Goal: Find specific page/section: Find specific page/section

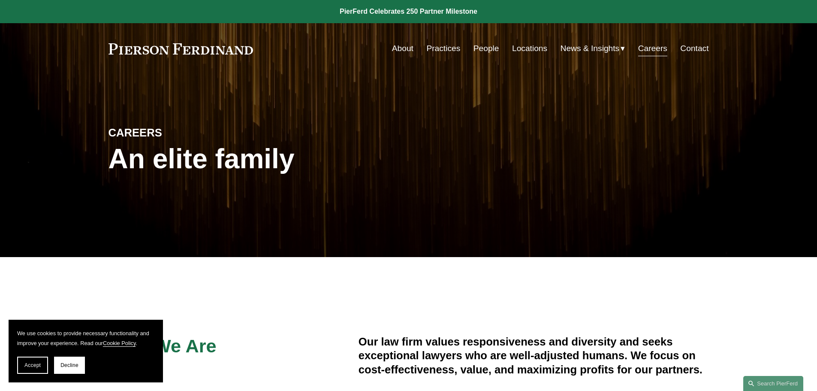
click at [533, 49] on link "Locations" at bounding box center [529, 48] width 35 height 16
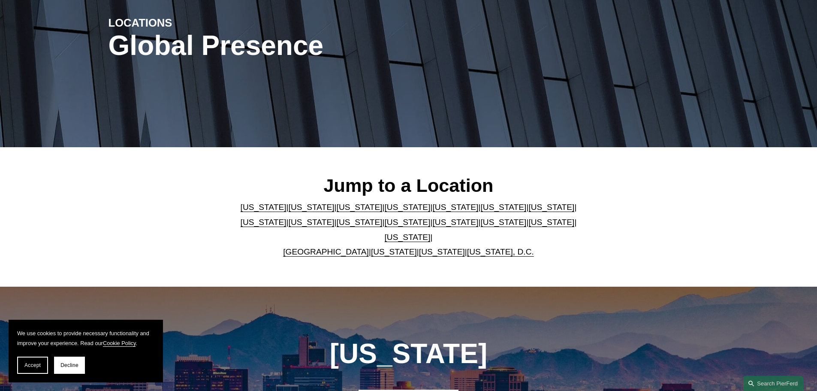
scroll to position [129, 0]
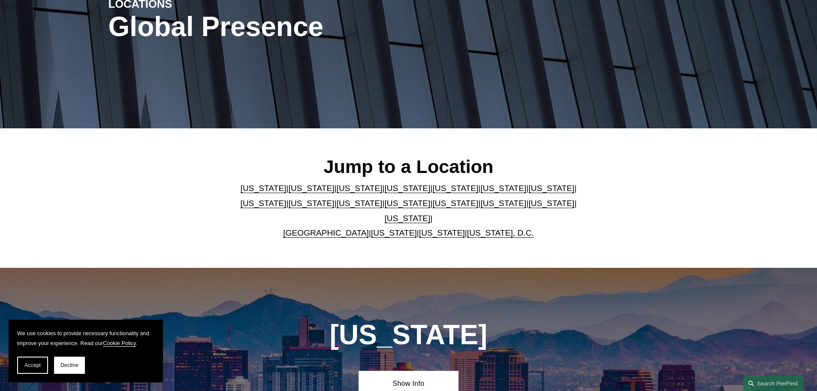
click at [337, 193] on link "Colorado" at bounding box center [360, 188] width 46 height 9
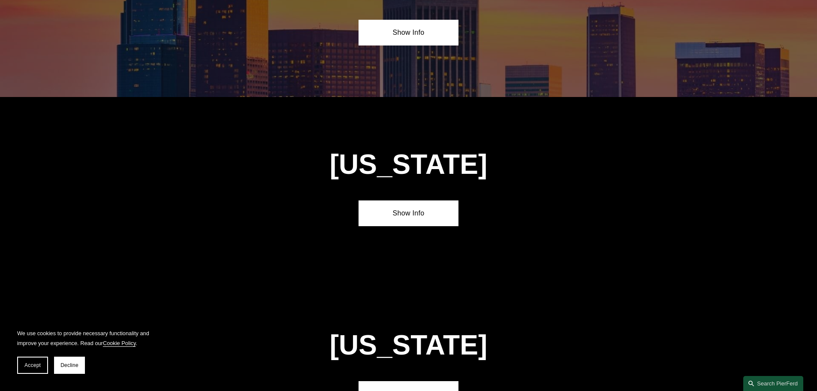
scroll to position [750, 0]
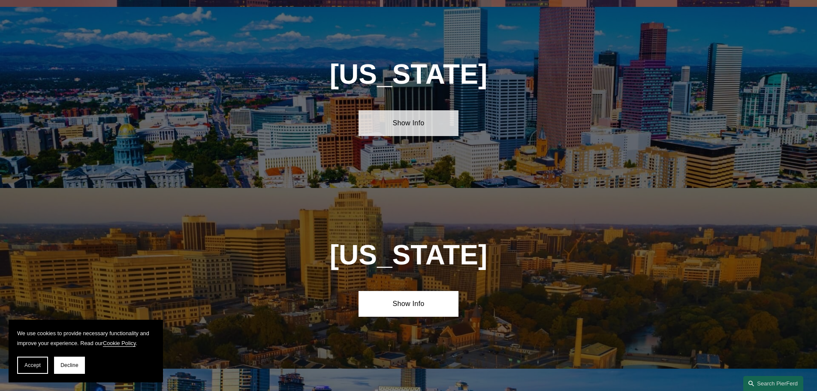
click at [415, 116] on link "Show Info" at bounding box center [409, 123] width 100 height 26
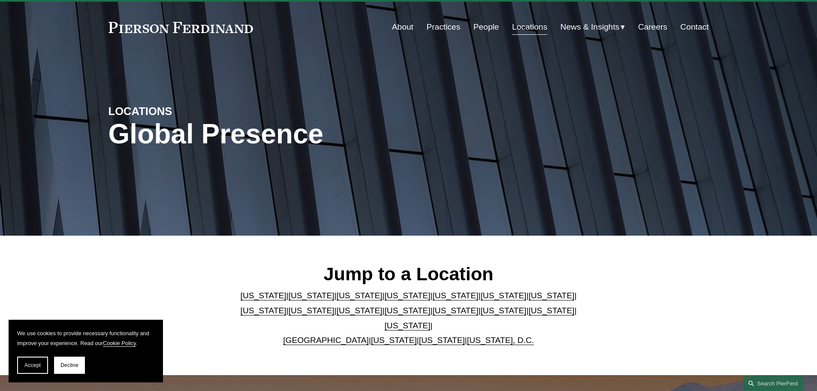
scroll to position [0, 0]
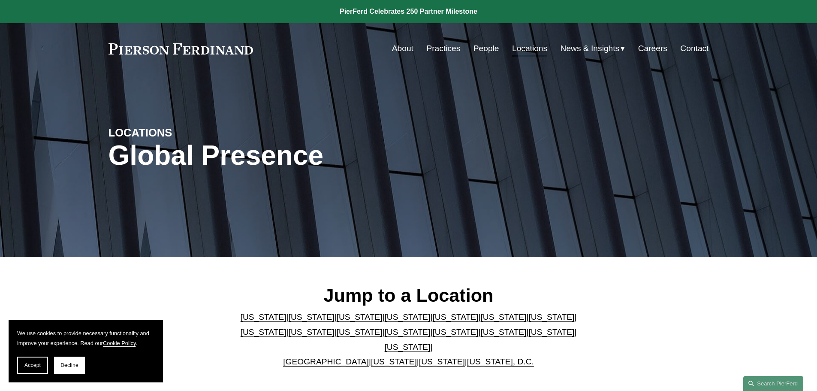
click at [652, 45] on link "Careers" at bounding box center [652, 48] width 29 height 16
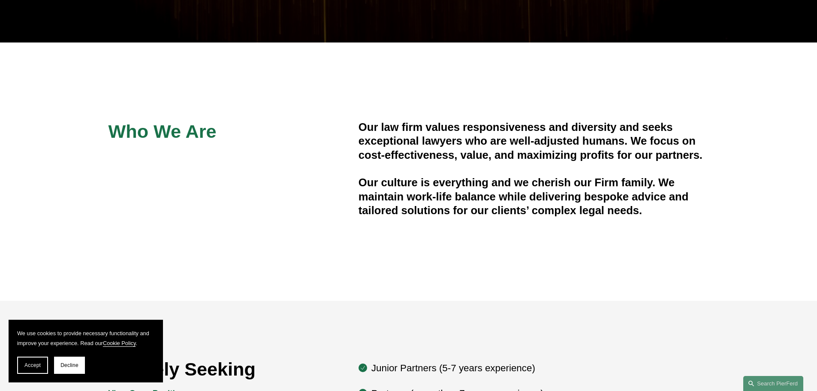
scroll to position [257, 0]
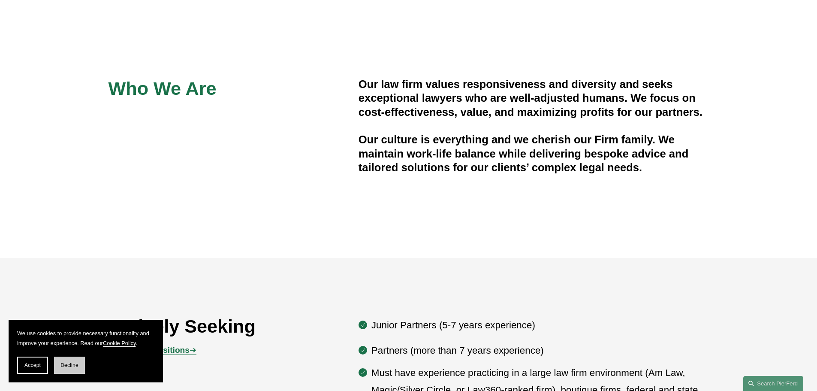
click at [63, 366] on span "Decline" at bounding box center [69, 365] width 18 height 6
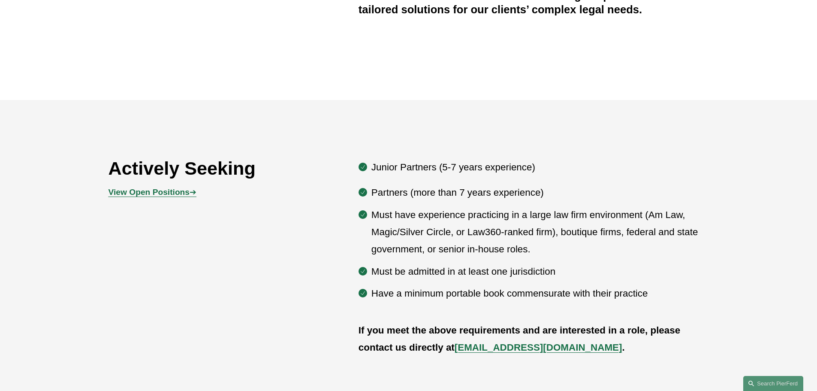
scroll to position [429, 0]
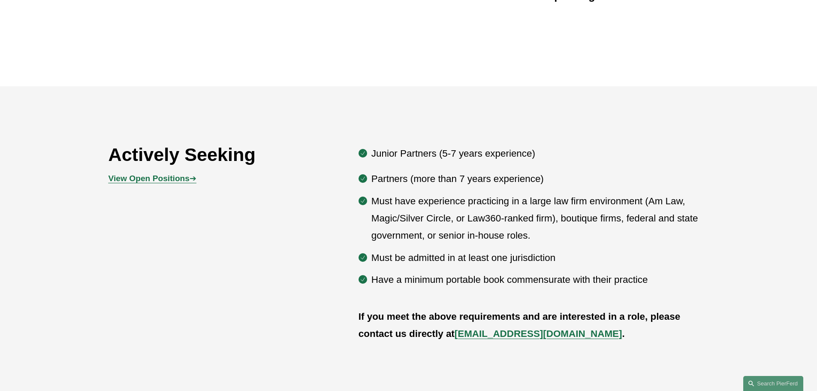
click at [165, 180] on strong "View Open Positions" at bounding box center [148, 178] width 81 height 9
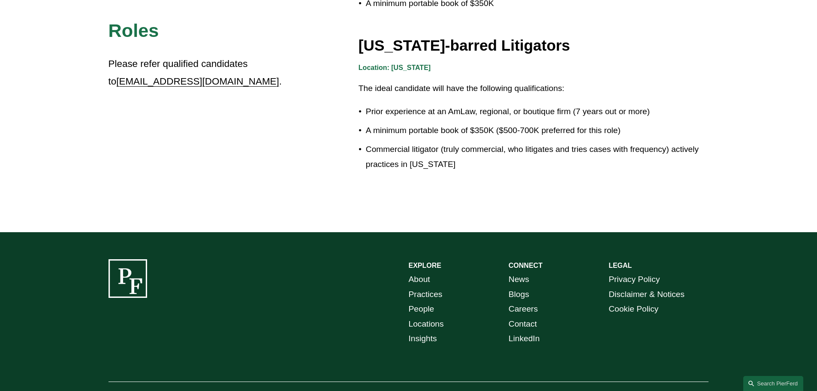
scroll to position [1569, 0]
